Goal: Transaction & Acquisition: Purchase product/service

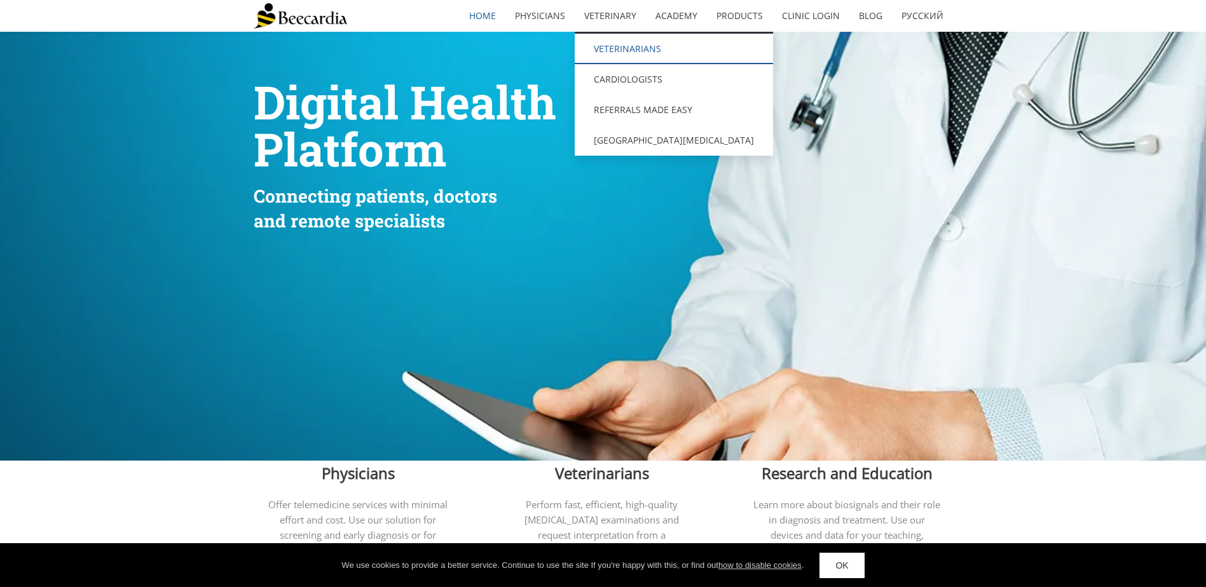
click at [640, 54] on link "Veterinarians" at bounding box center [674, 49] width 198 height 31
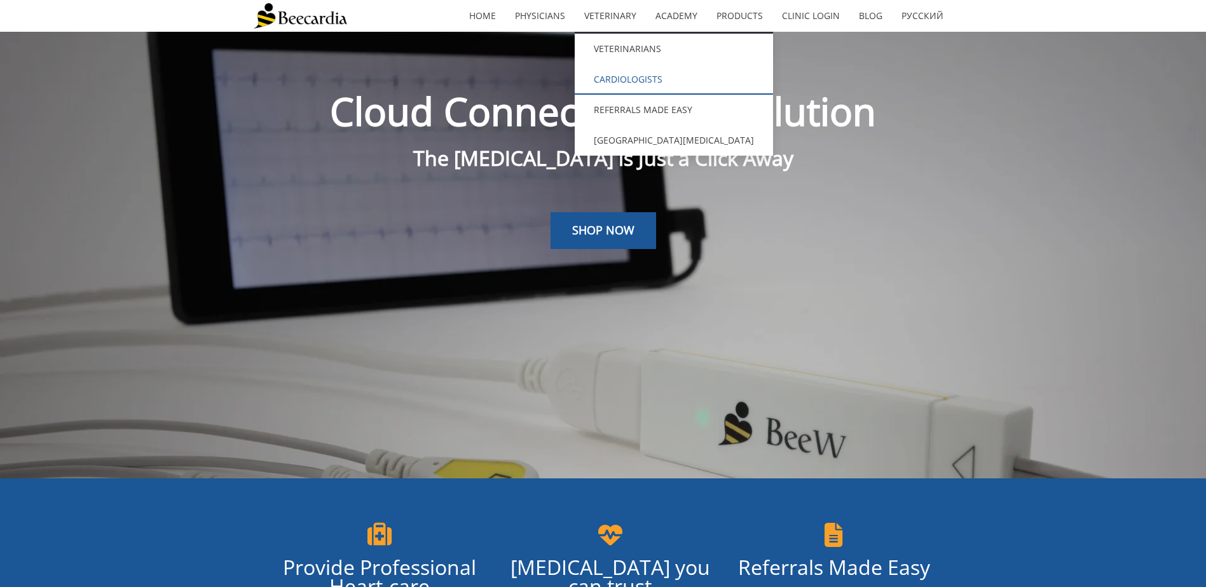
click at [653, 76] on link "Cardiologists" at bounding box center [674, 79] width 198 height 31
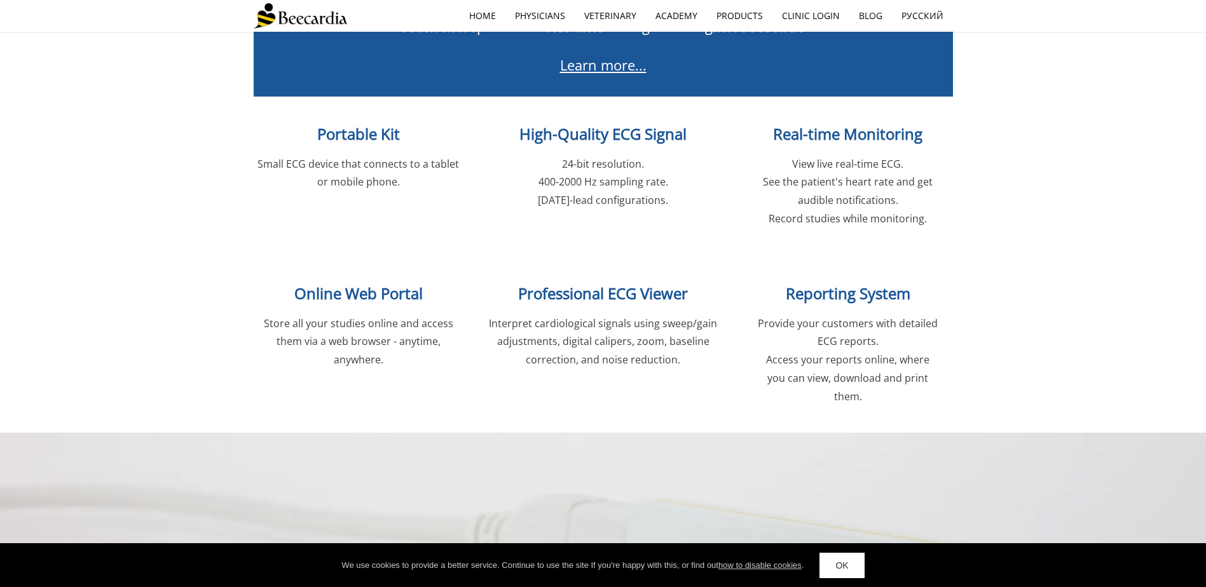
scroll to position [1589, 0]
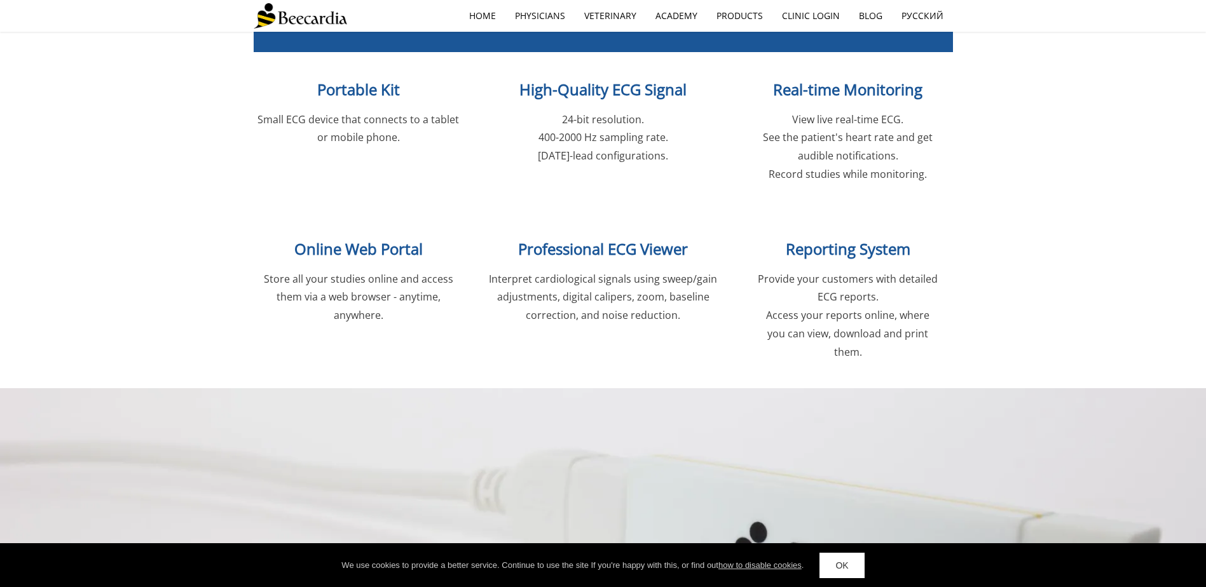
click at [369, 95] on span "Portable Kit" at bounding box center [358, 89] width 83 height 21
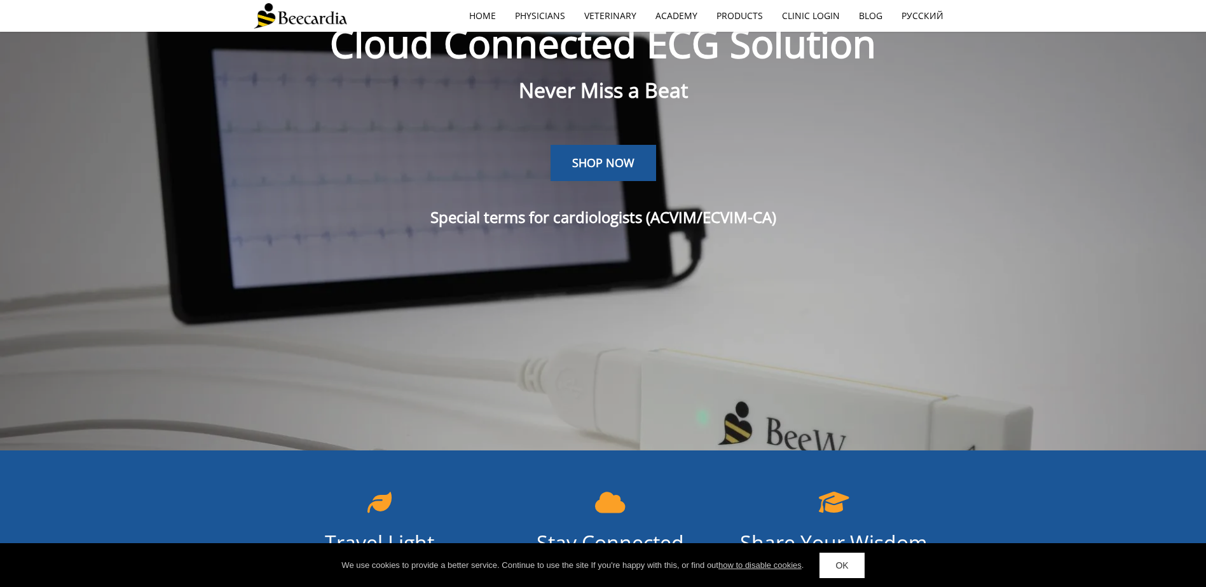
scroll to position [0, 0]
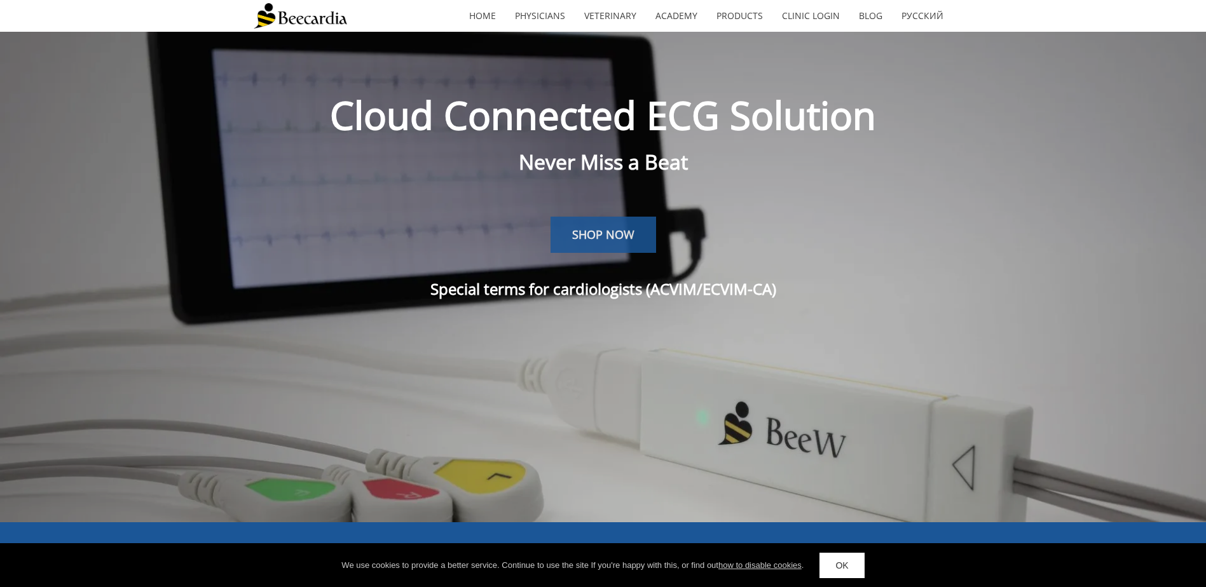
click at [626, 250] on link "SHOP NOW" at bounding box center [604, 235] width 106 height 37
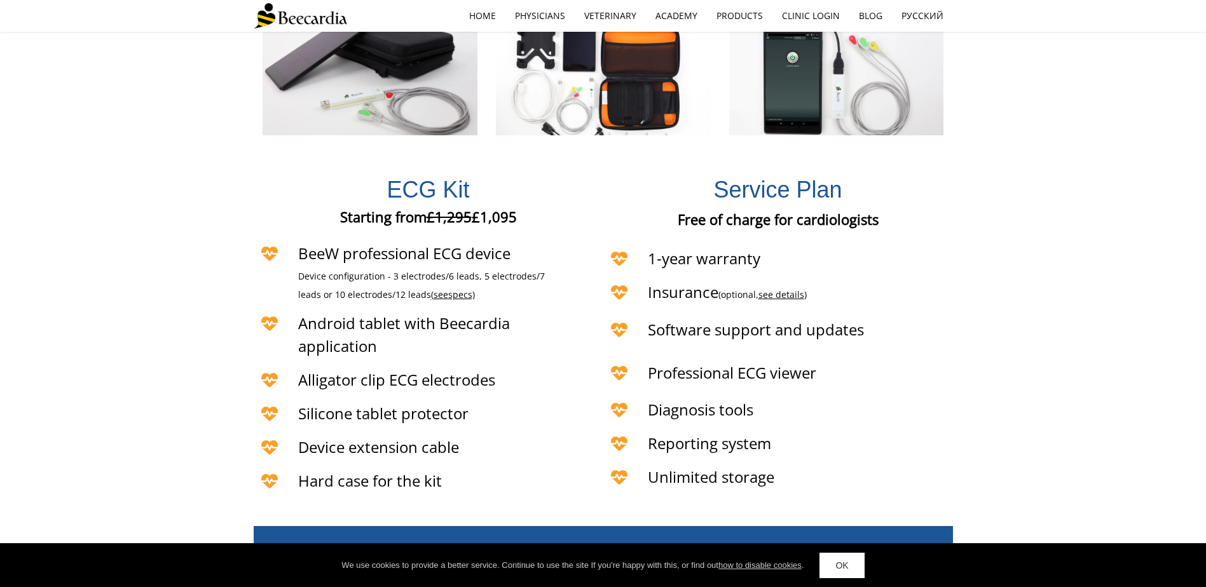
scroll to position [2749, 0]
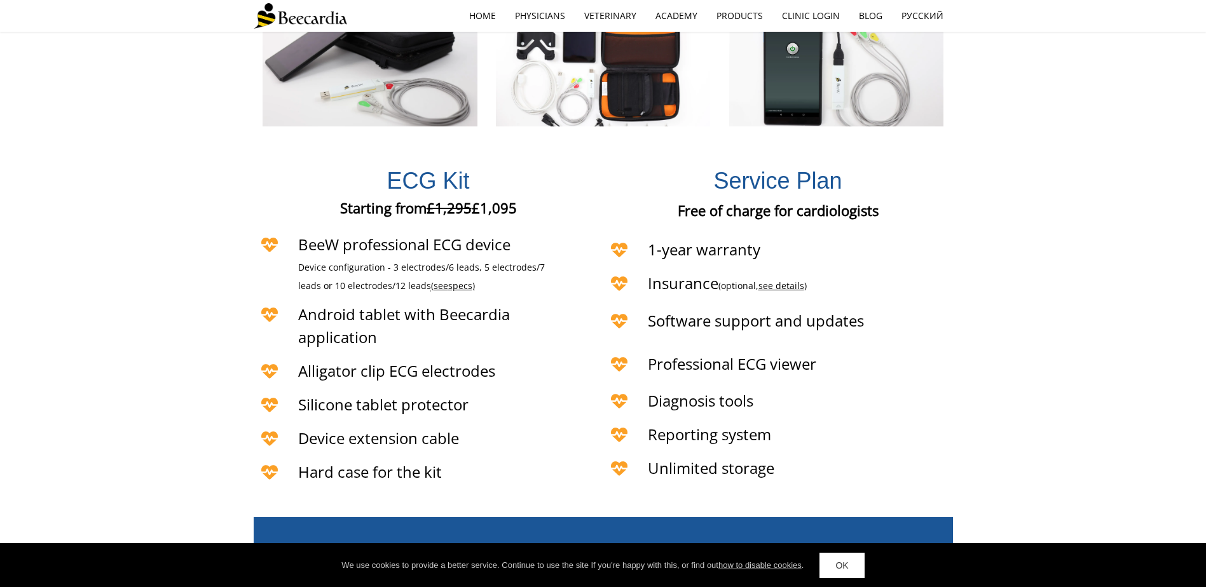
click at [448, 280] on span "specs)" at bounding box center [461, 286] width 27 height 12
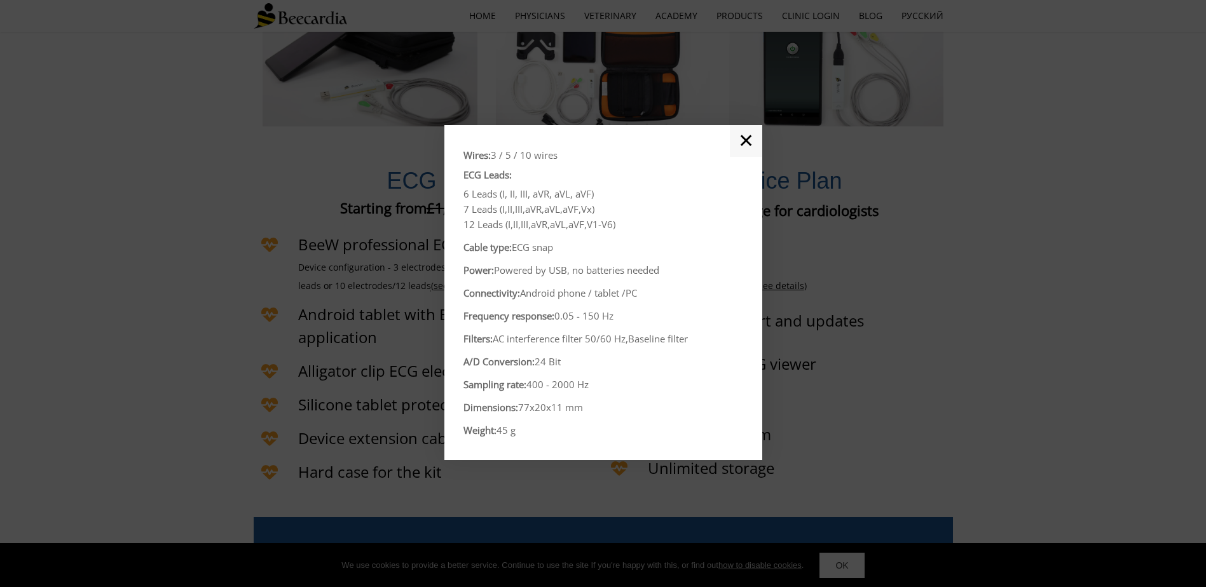
click at [739, 146] on link "✕" at bounding box center [746, 141] width 32 height 32
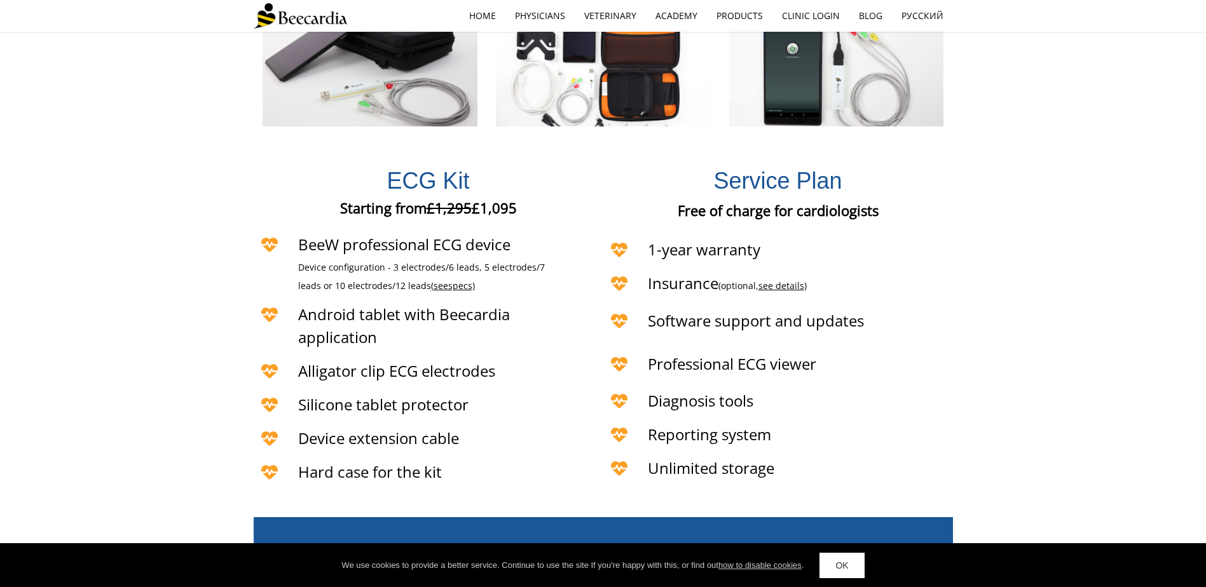
click at [448, 280] on span "specs)" at bounding box center [461, 286] width 27 height 12
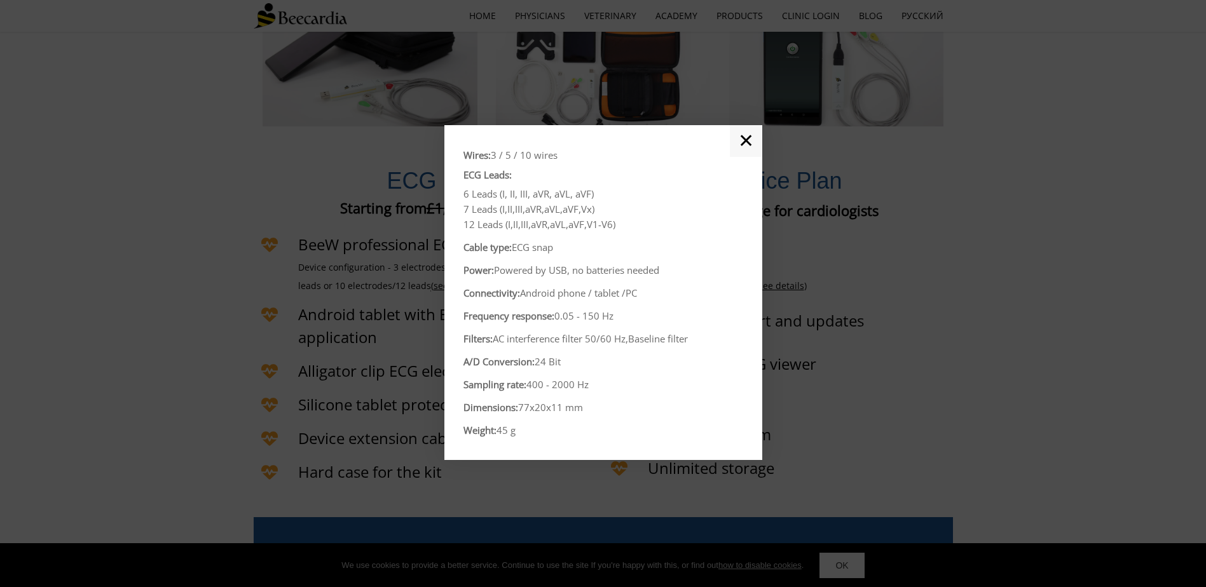
click at [753, 145] on link "✕" at bounding box center [746, 141] width 32 height 32
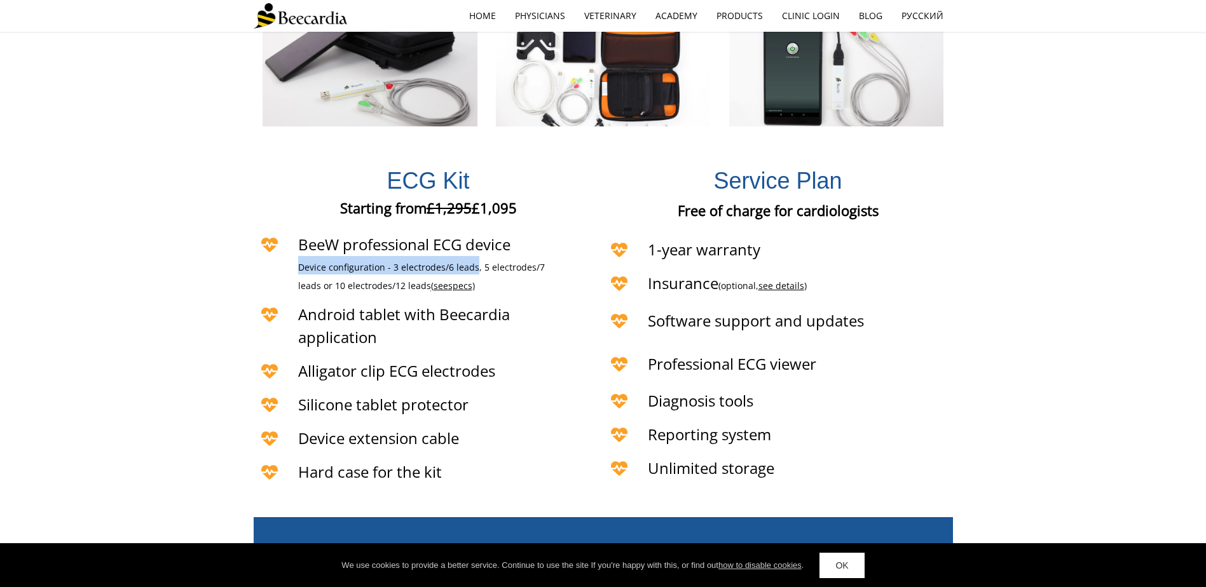
drag, startPoint x: 474, startPoint y: 251, endPoint x: 299, endPoint y: 254, distance: 174.9
click at [299, 261] on span "Device configuration - 3 electrodes/6 leads, 5 electrodes/7 leads or 10 electro…" at bounding box center [421, 276] width 247 height 31
copy span "Device configuration - 3 electrodes/6 leads"
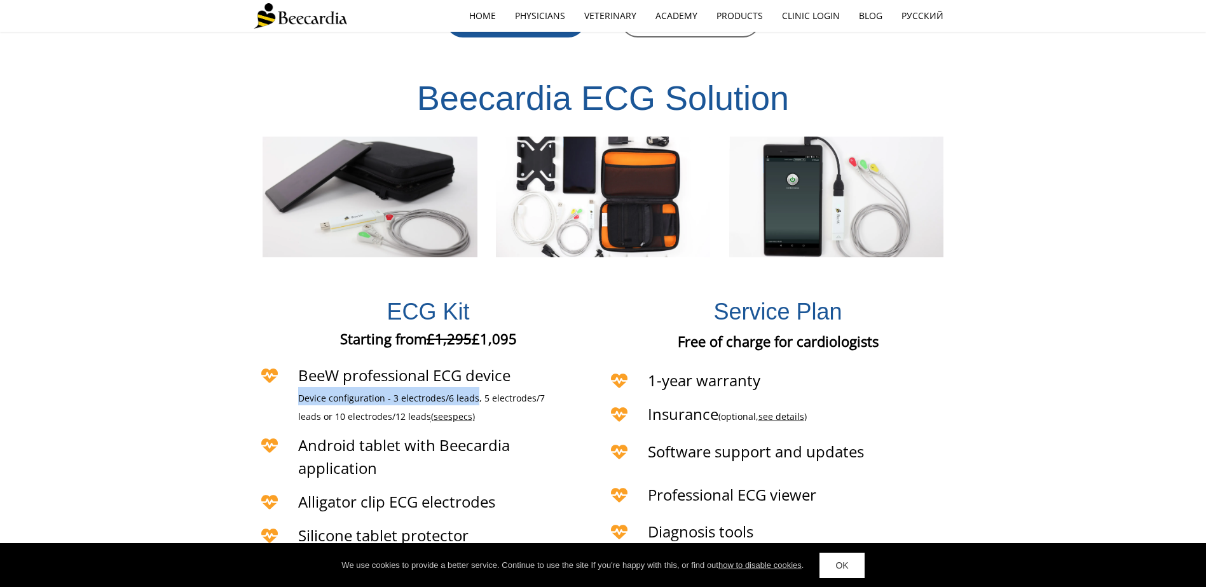
scroll to position [2734, 0]
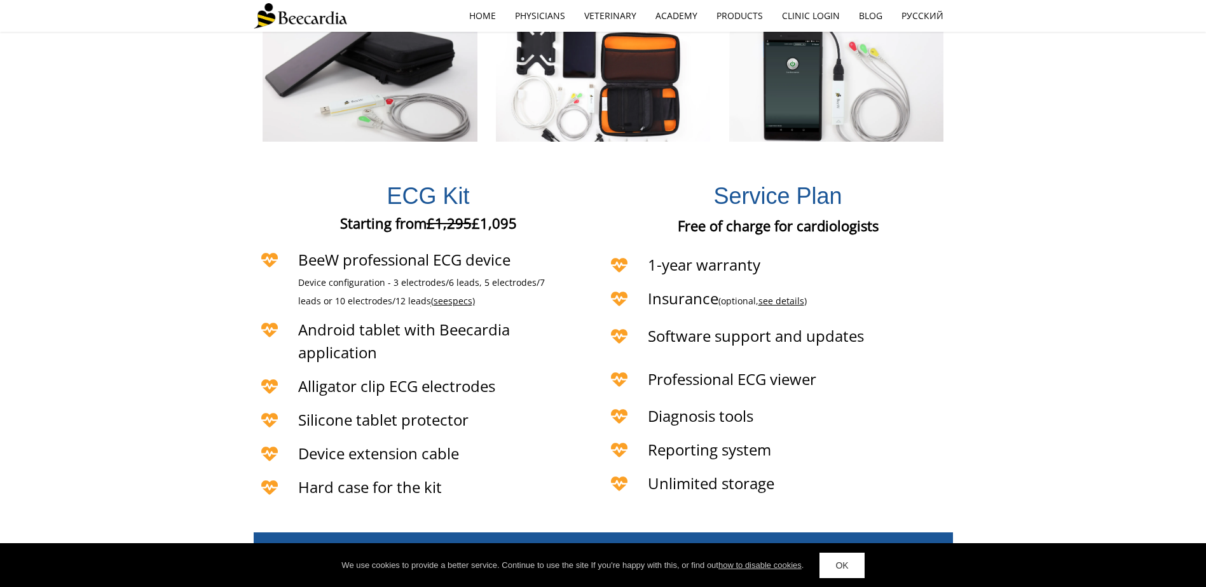
click at [520, 476] on h4 "Hard case for the kit" at bounding box center [450, 487] width 305 height 23
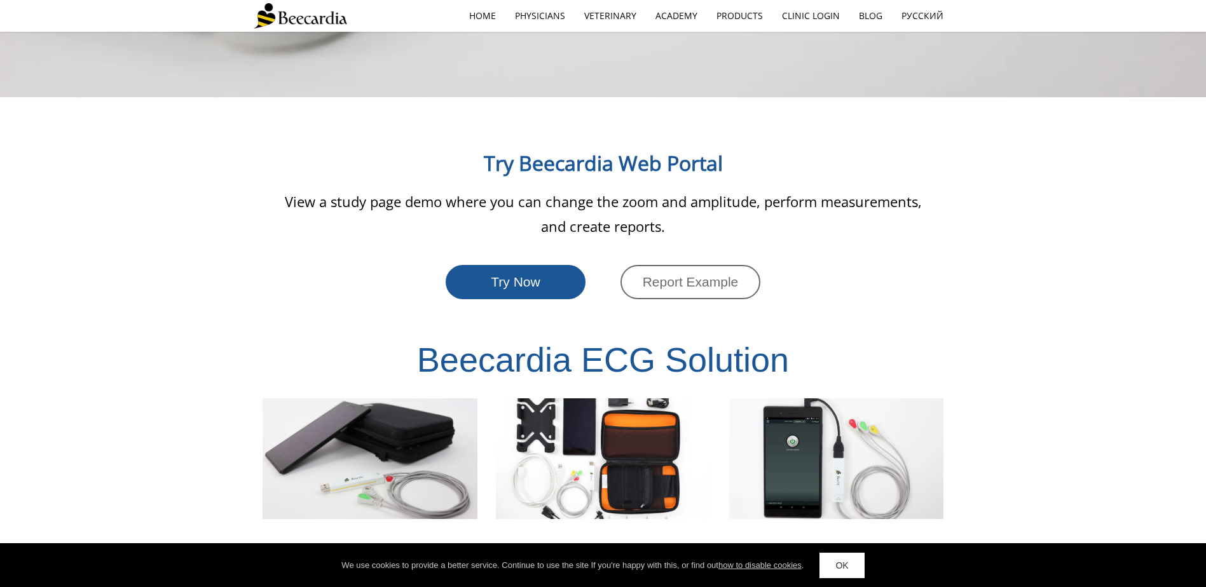
scroll to position [2098, 0]
